Goal: Task Accomplishment & Management: Manage account settings

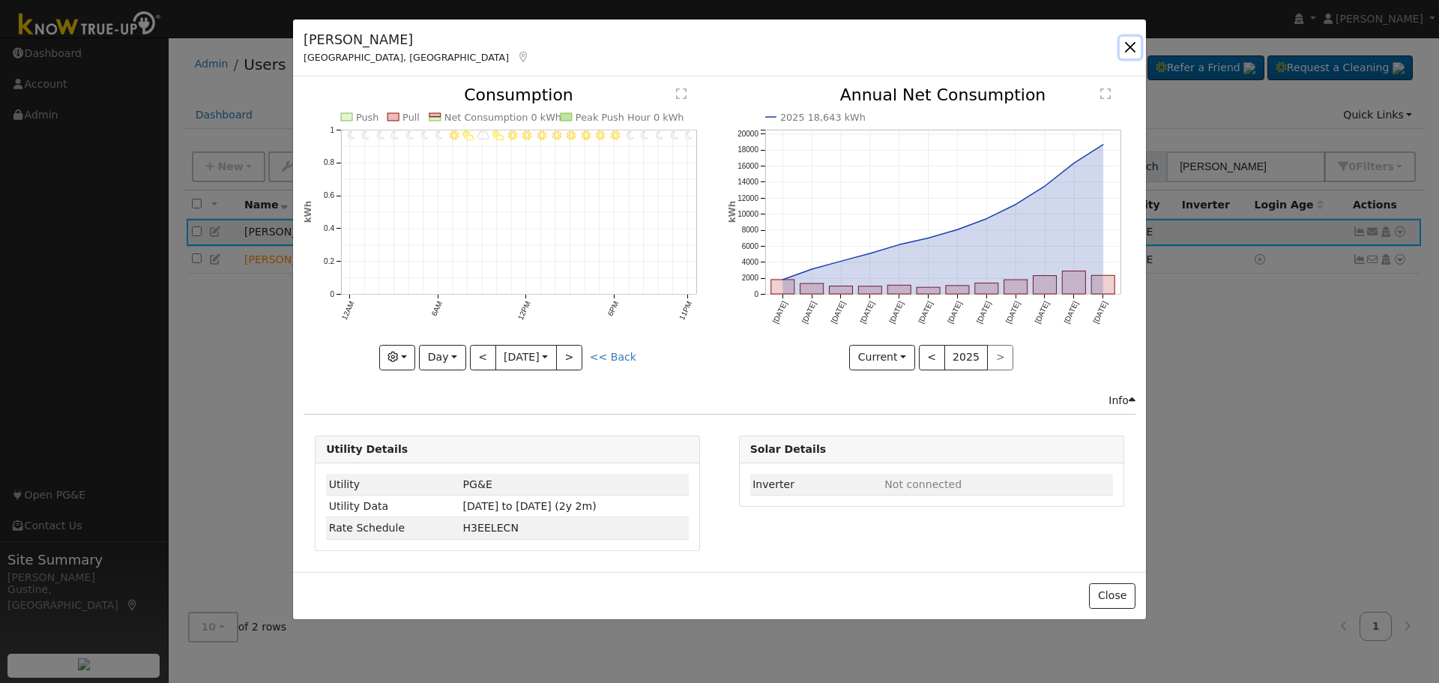
click at [1137, 48] on button "button" at bounding box center [1129, 47] width 21 height 21
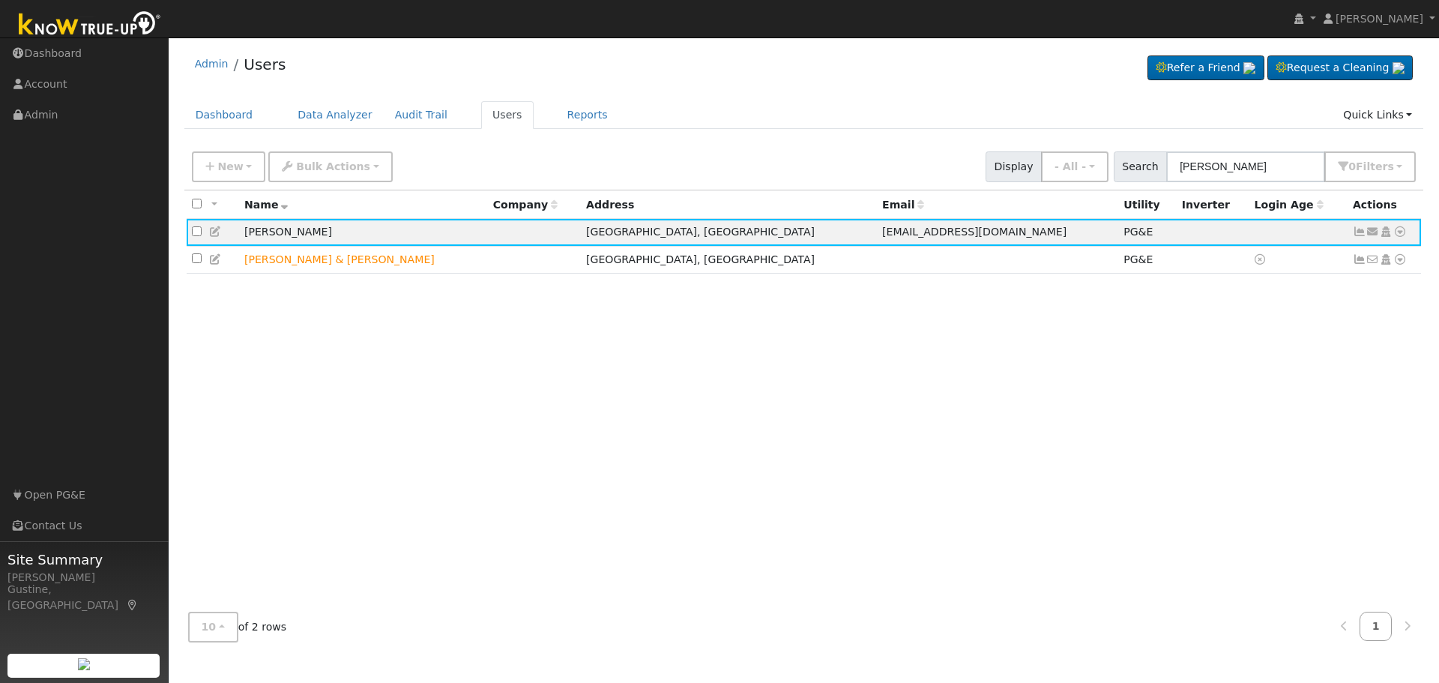
click at [1217, 184] on div "New Add User Quick Add Quick Connect Quick Convert Lead Bulk Actions Send Email…" at bounding box center [803, 167] width 1239 height 46
click at [1216, 163] on input "[PERSON_NAME]" at bounding box center [1245, 166] width 159 height 31
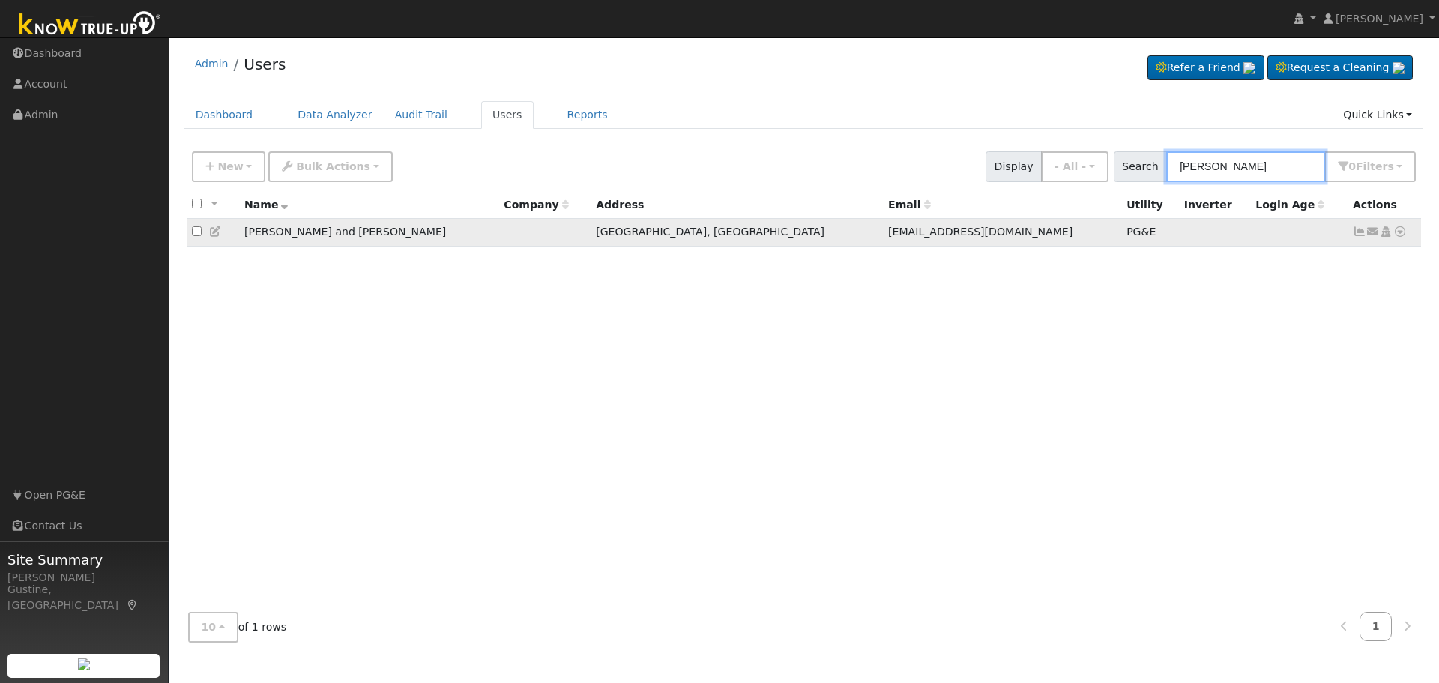
type input "[PERSON_NAME]"
click at [1361, 237] on icon at bounding box center [1359, 231] width 13 height 10
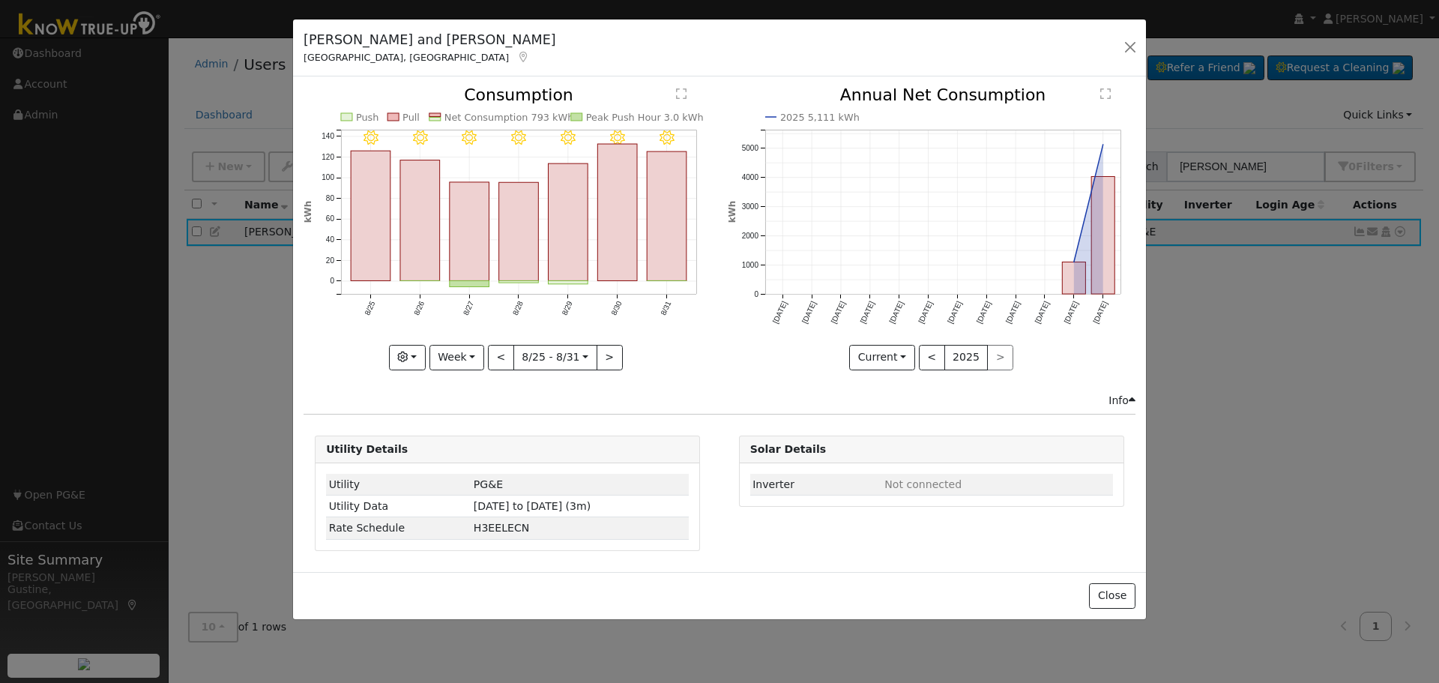
click at [642, 238] on icon "8/31 - Clear 8/30 - Clear 8/29 - Clear 8/28 - Clear 8/27 - Clear 8/26 - Clear 8…" at bounding box center [507, 224] width 408 height 274
click at [668, 232] on rect "onclick=""" at bounding box center [667, 216] width 40 height 129
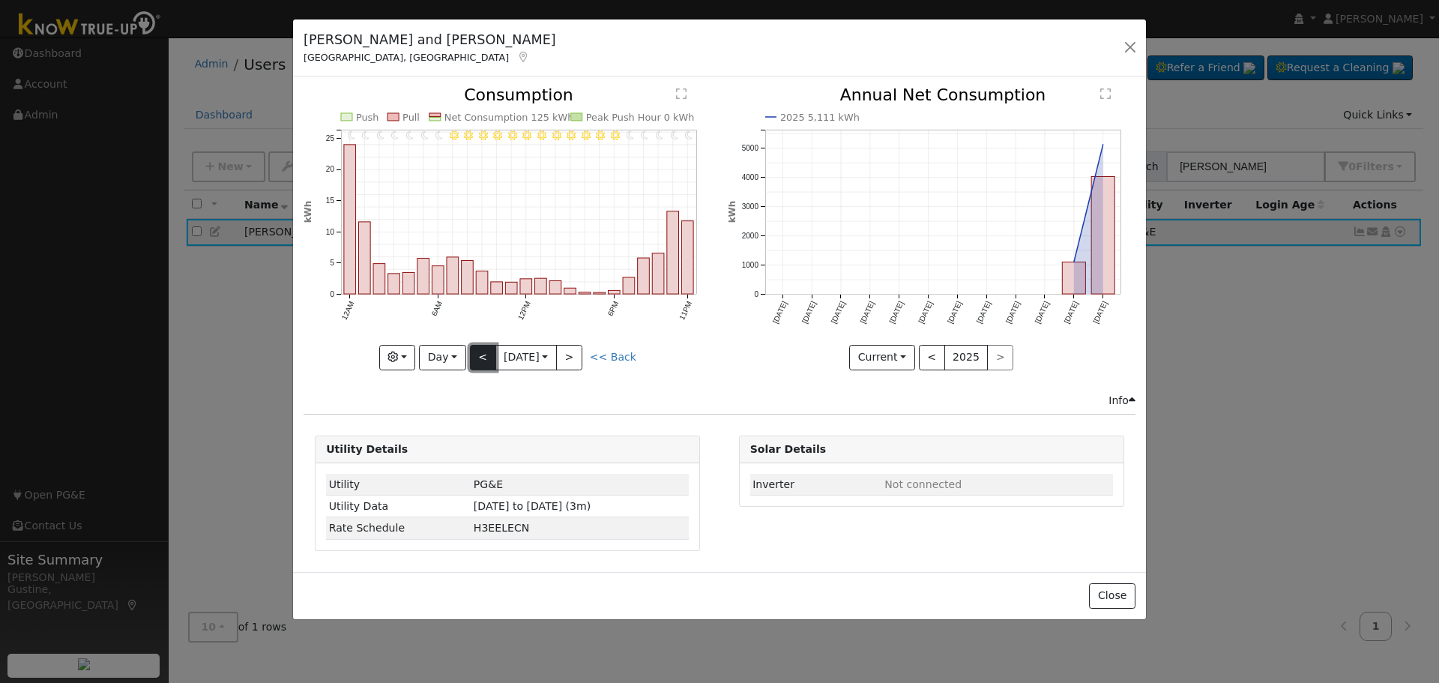
click at [477, 354] on button "<" at bounding box center [483, 357] width 26 height 25
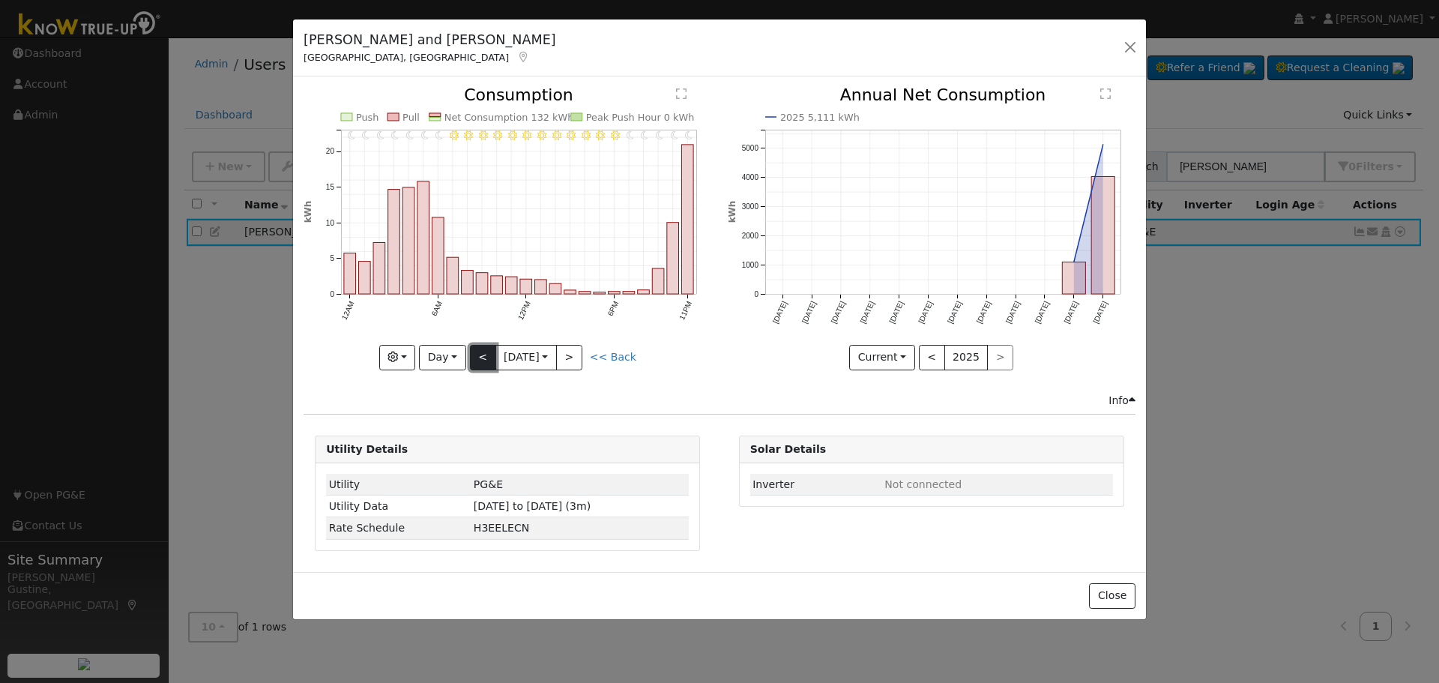
click at [483, 351] on button "<" at bounding box center [483, 357] width 26 height 25
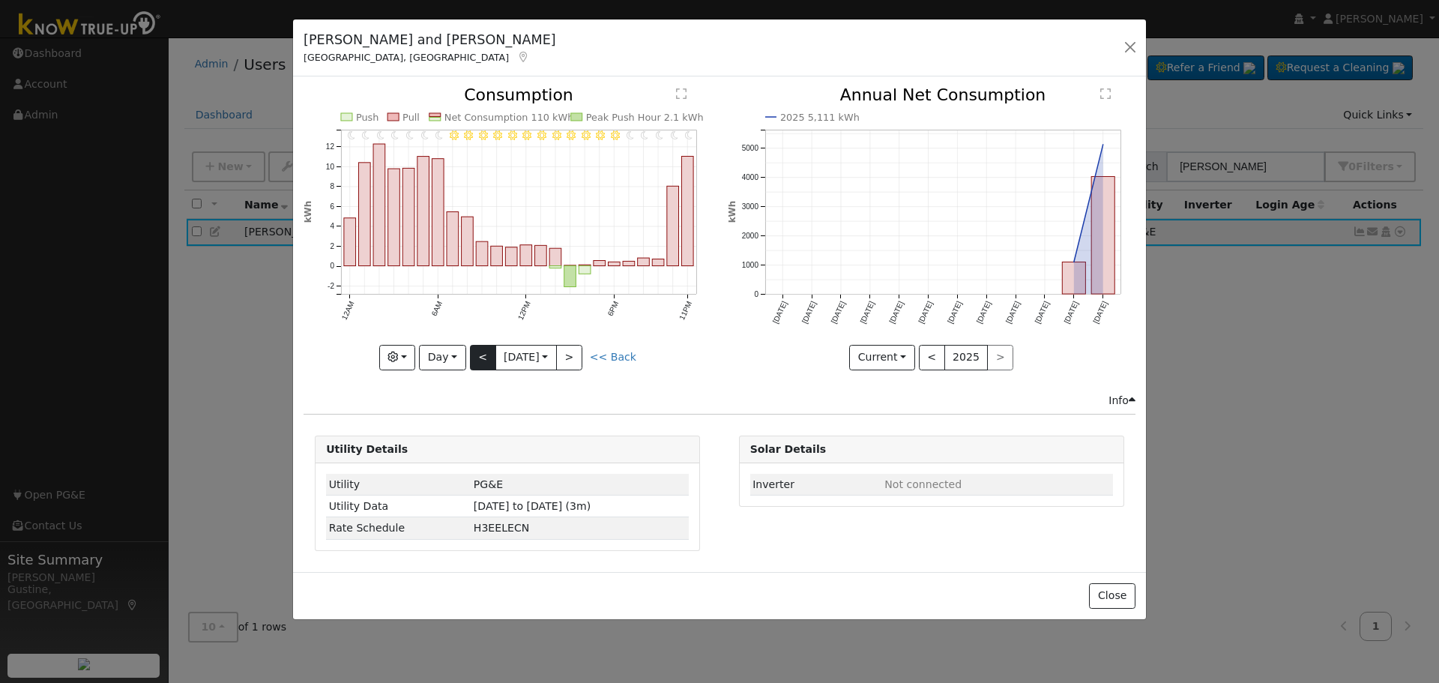
click at [483, 351] on div "11PM - Clear 10PM - Clear 9PM - Clear 8PM - Clear 7PM - Clear 6PM - Clear 5PM -…" at bounding box center [507, 228] width 408 height 282
click at [480, 345] on button "<" at bounding box center [483, 357] width 26 height 25
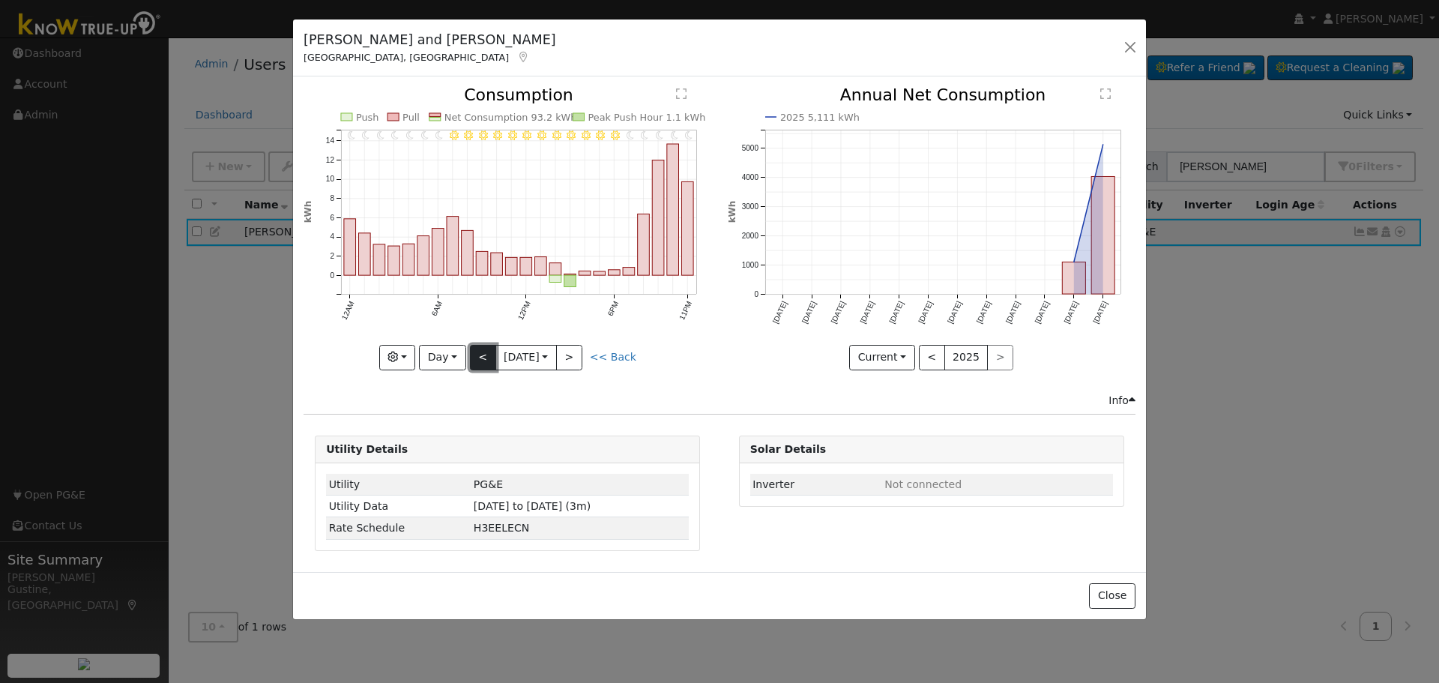
click at [483, 354] on button "<" at bounding box center [483, 357] width 26 height 25
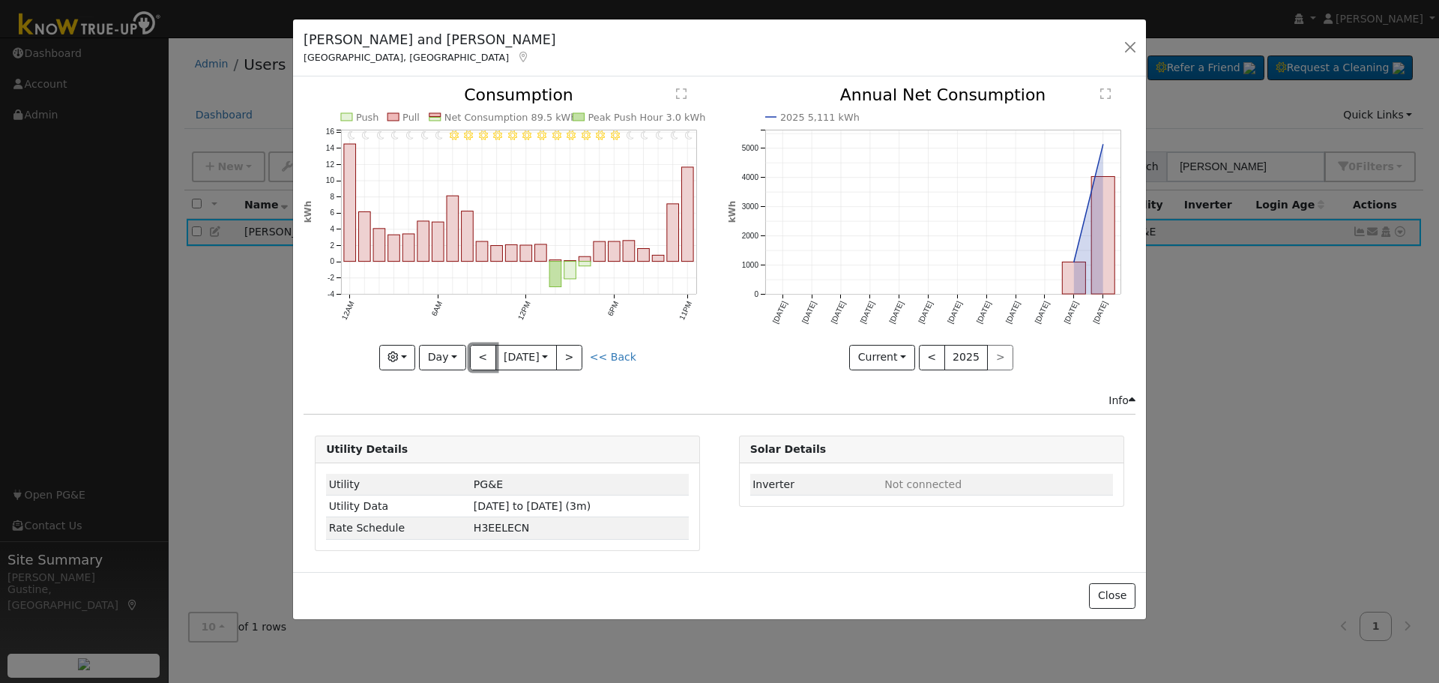
click at [476, 354] on button "<" at bounding box center [483, 357] width 26 height 25
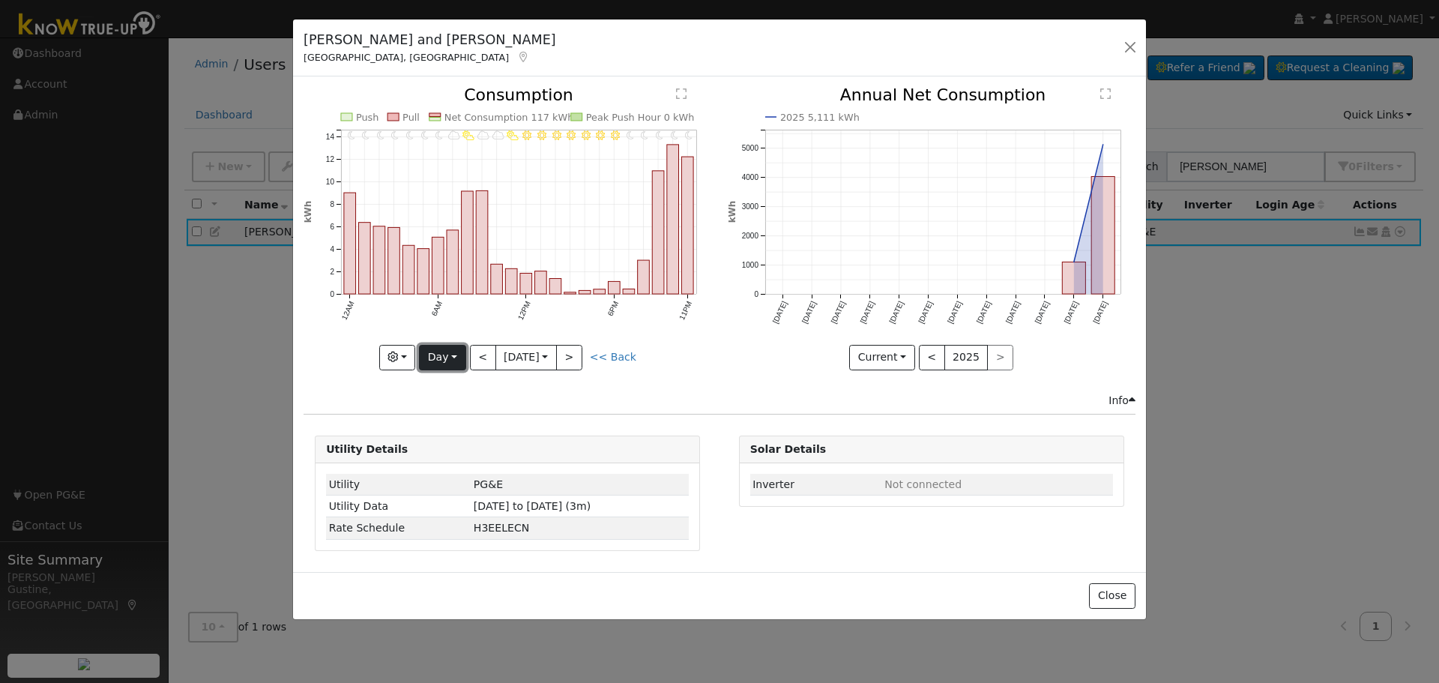
click at [447, 361] on button "Day" at bounding box center [442, 357] width 46 height 25
click at [459, 441] on link "Year" at bounding box center [472, 451] width 104 height 21
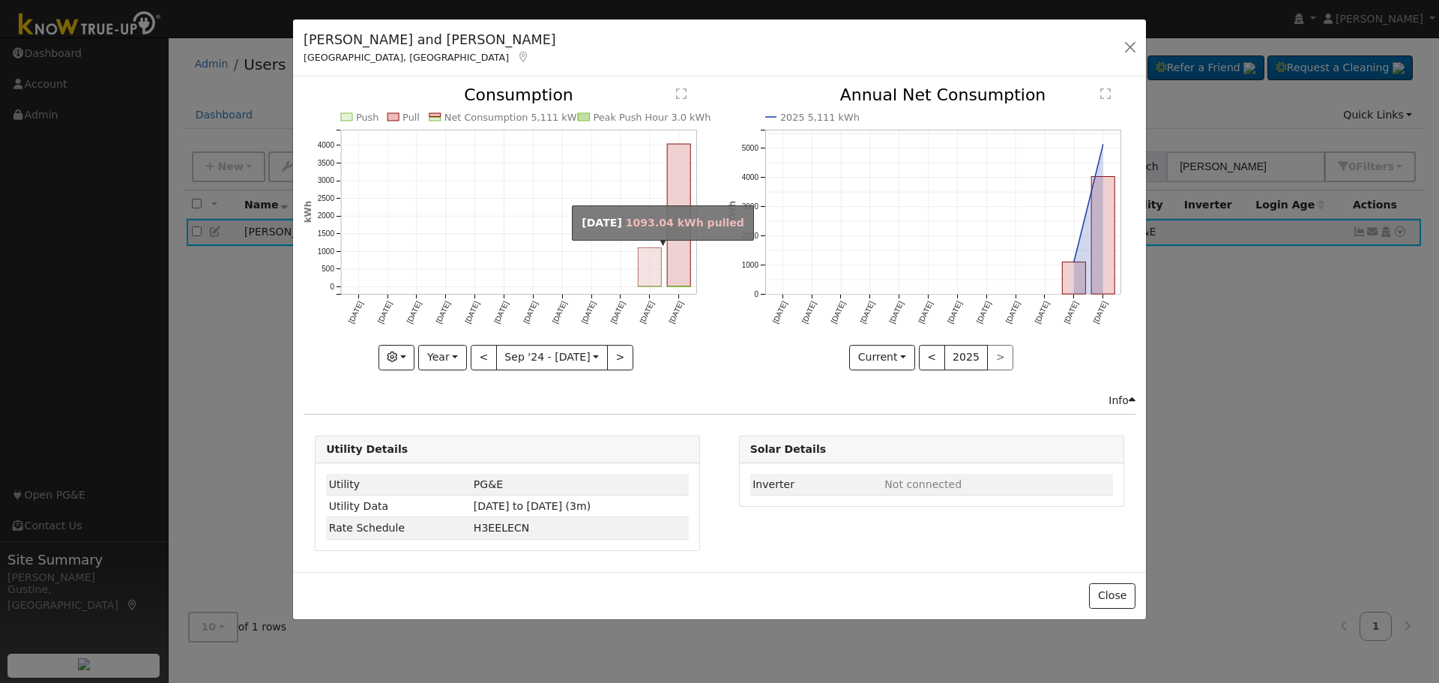
click at [647, 272] on rect "onclick=""" at bounding box center [649, 267] width 23 height 39
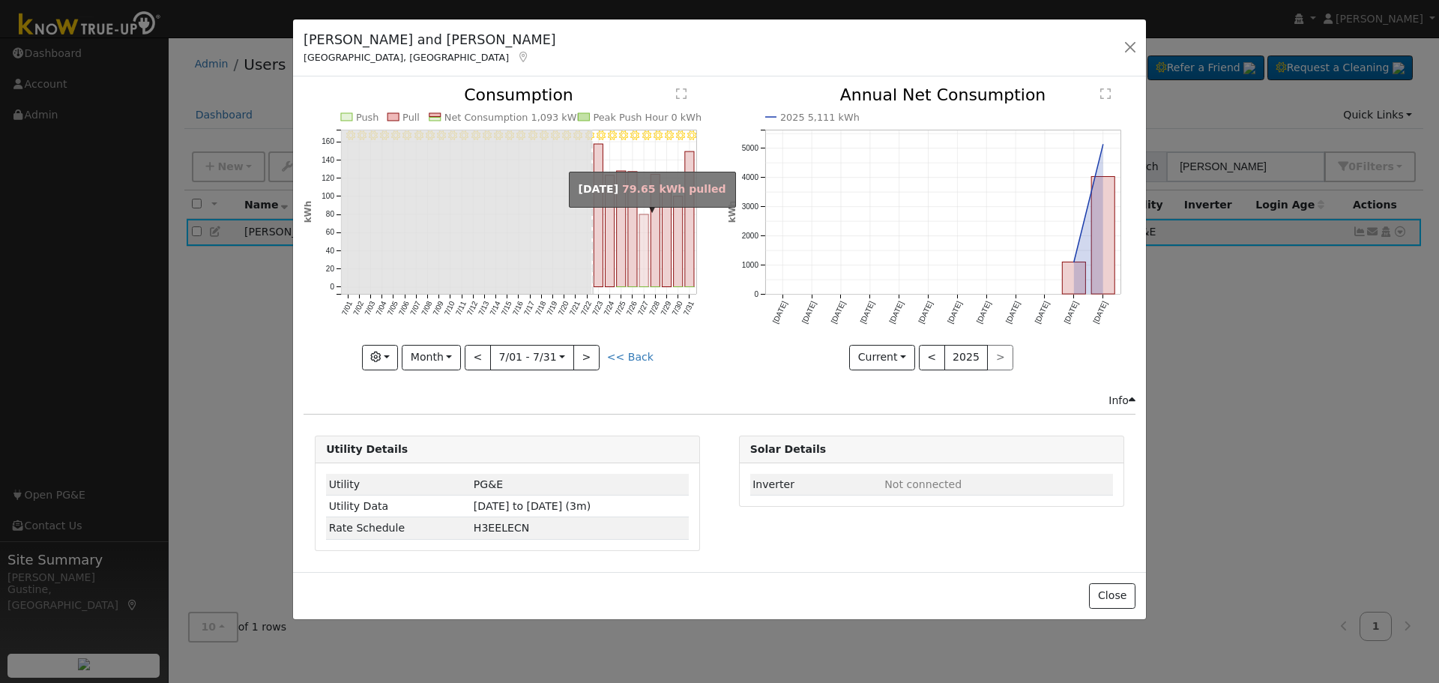
click at [642, 234] on rect "onclick=""" at bounding box center [643, 250] width 9 height 73
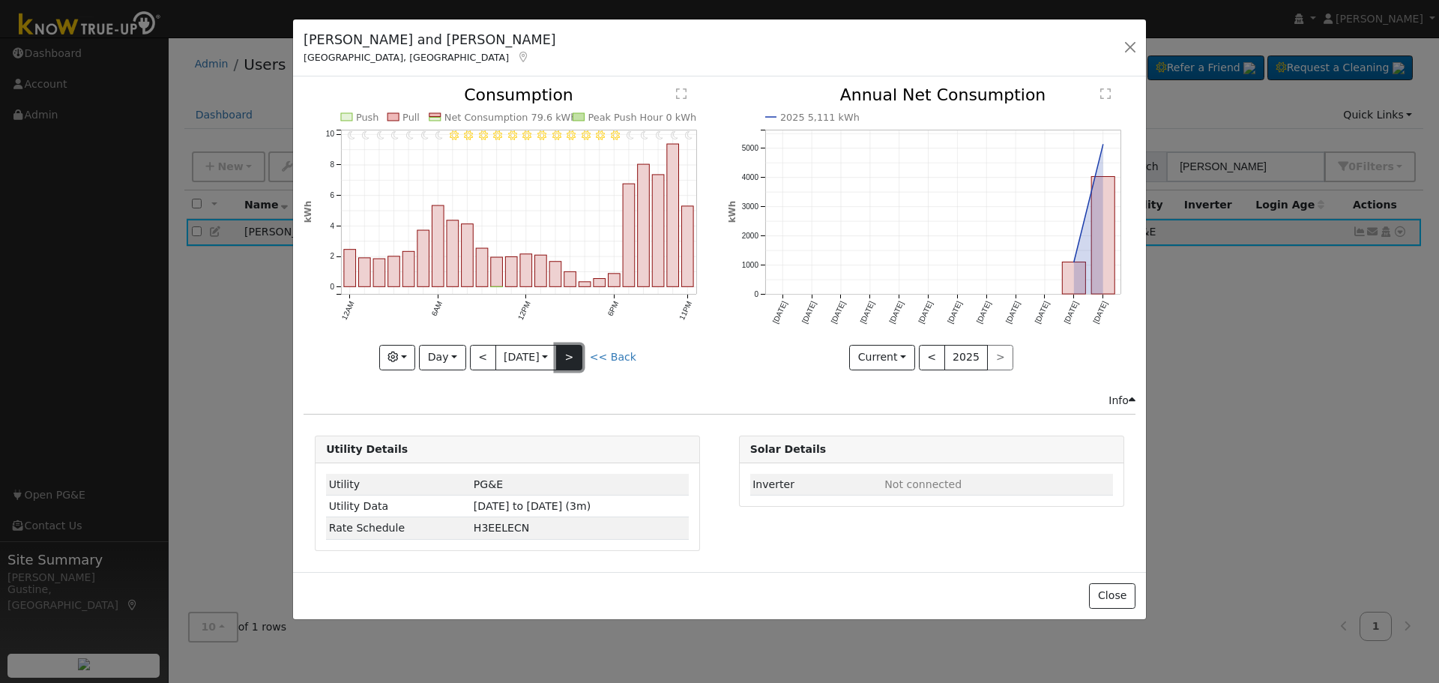
click at [582, 345] on button ">" at bounding box center [569, 357] width 26 height 25
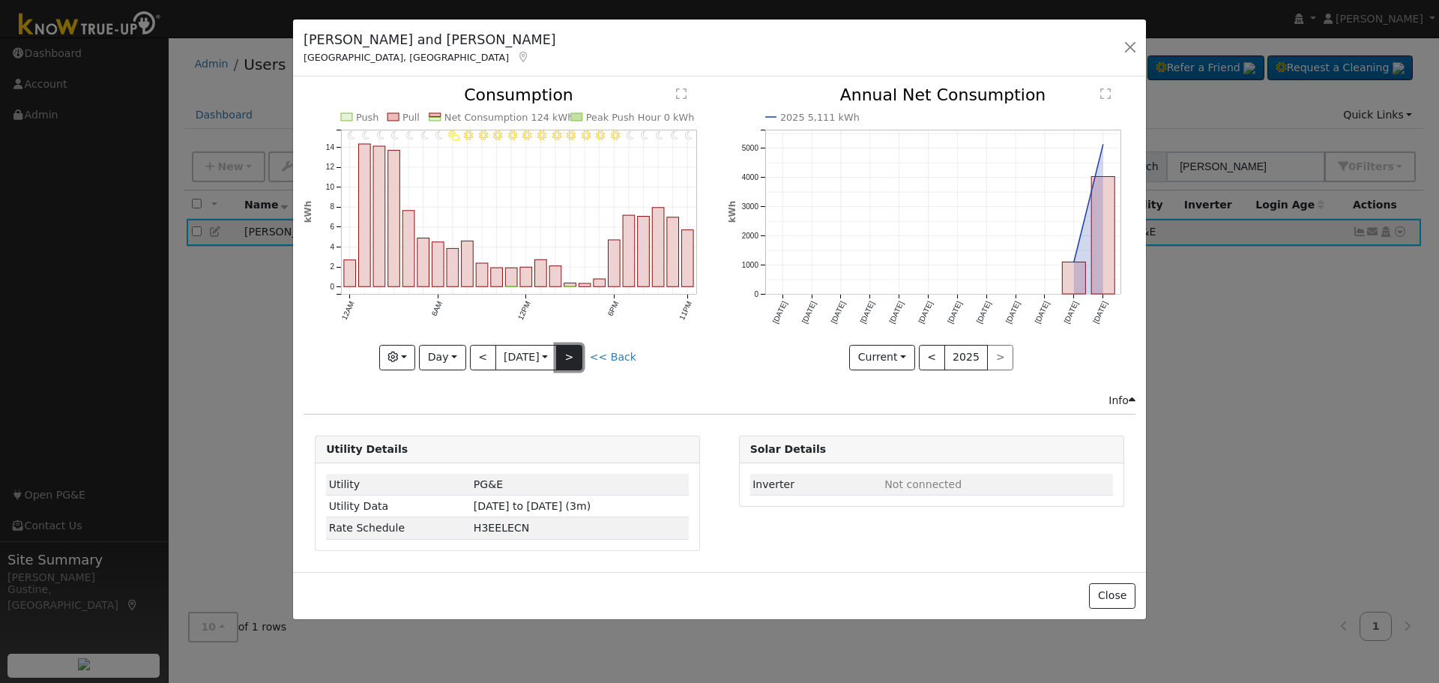
click at [582, 358] on button ">" at bounding box center [569, 357] width 26 height 25
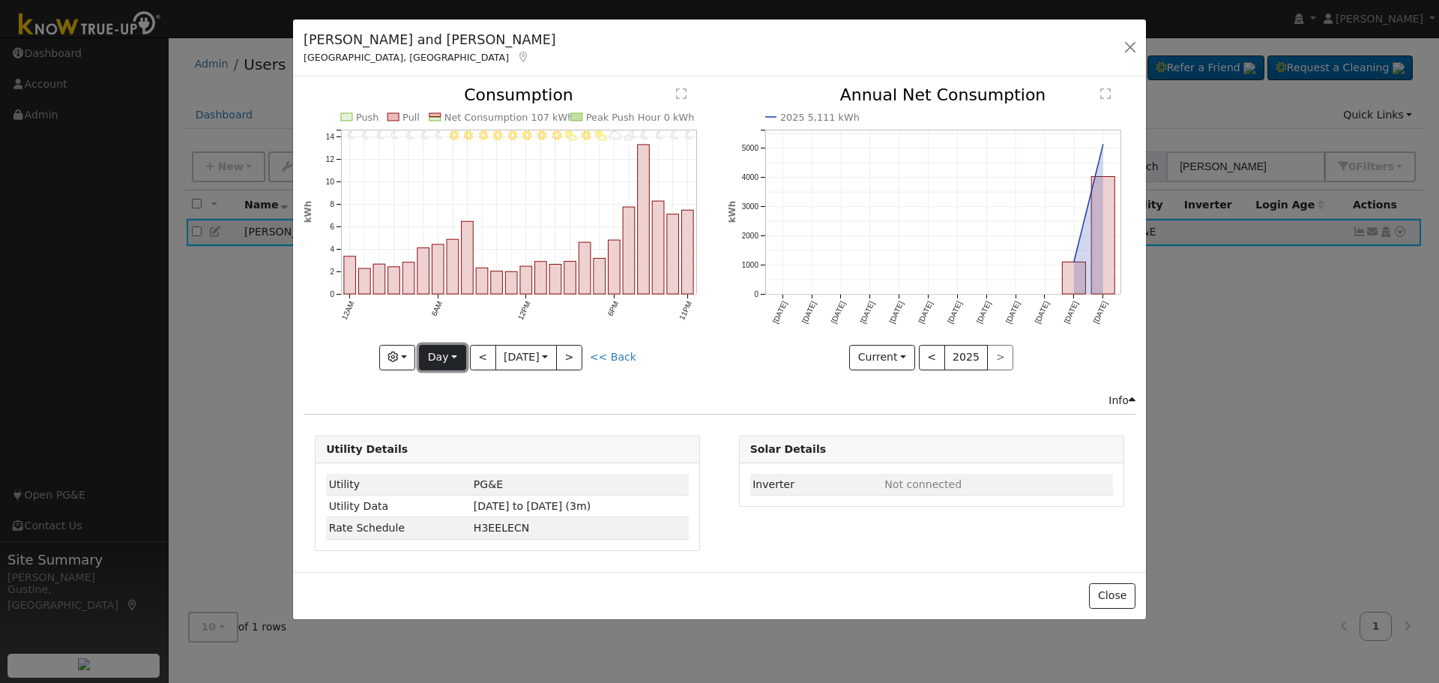
click at [437, 362] on button "Day" at bounding box center [442, 357] width 46 height 25
click at [462, 459] on link "Year" at bounding box center [472, 451] width 104 height 21
type input "[DATE]"
